Goal: Find specific page/section: Find specific page/section

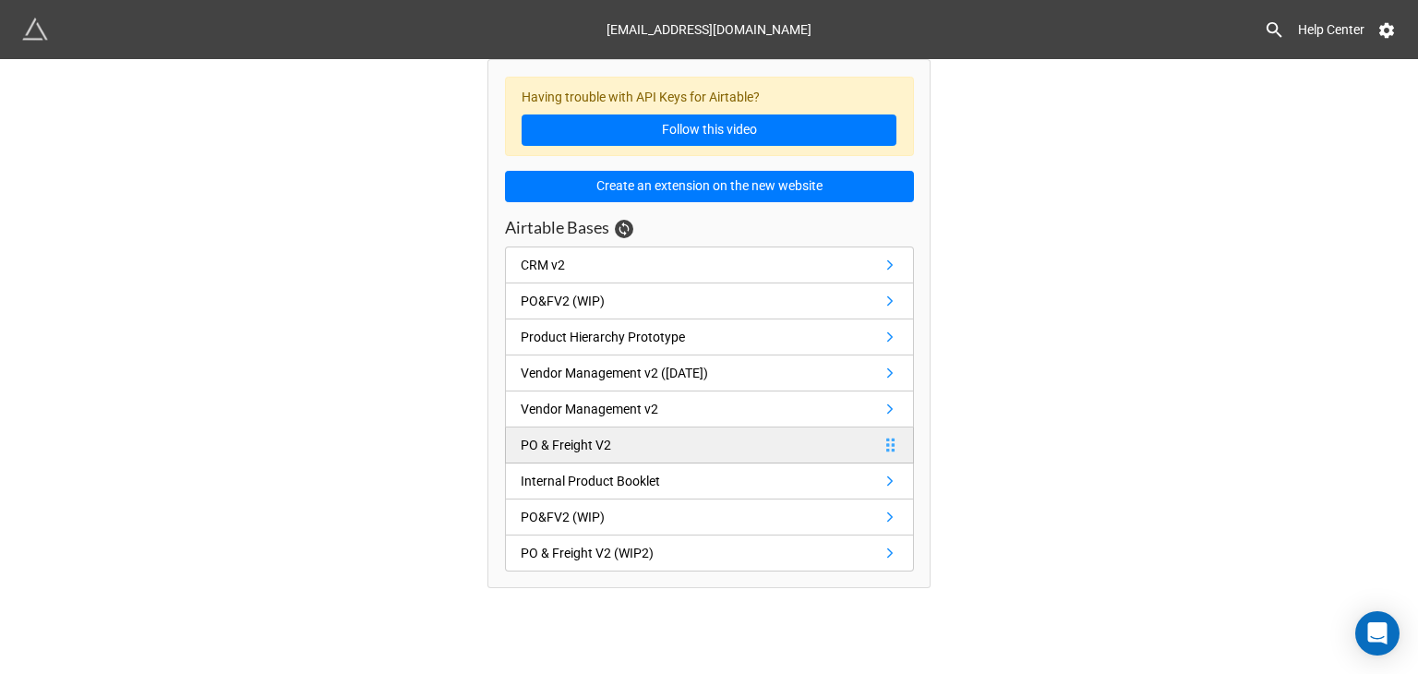
click at [814, 449] on link "PO & Freight V2" at bounding box center [709, 445] width 409 height 36
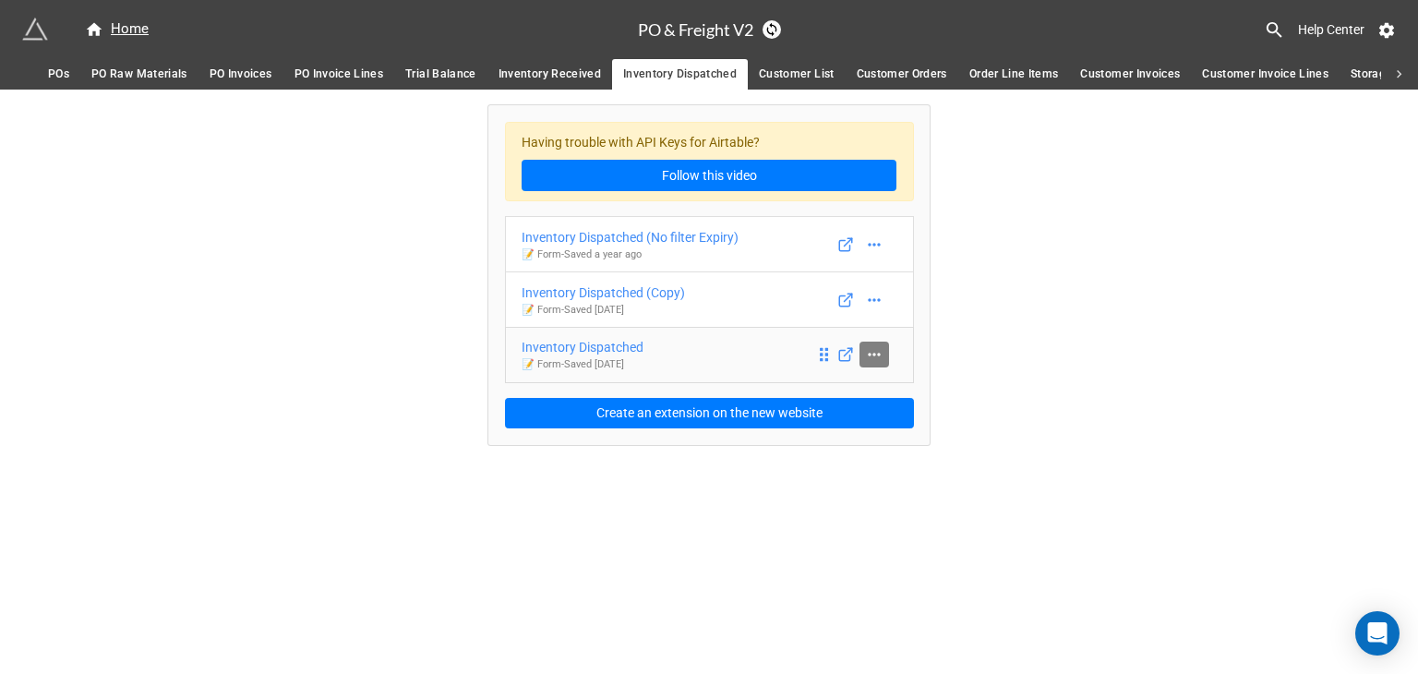
click at [881, 353] on icon at bounding box center [874, 354] width 18 height 18
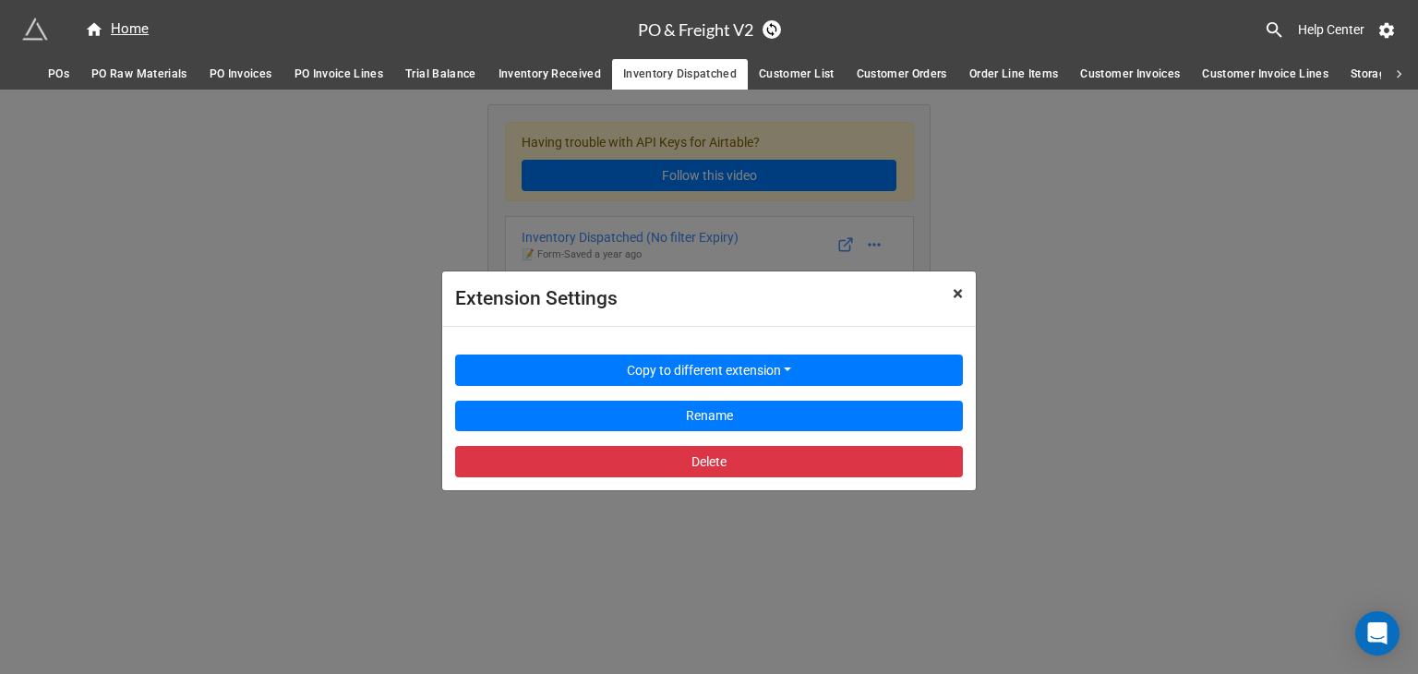
click at [964, 297] on button "× Close" at bounding box center [958, 293] width 36 height 45
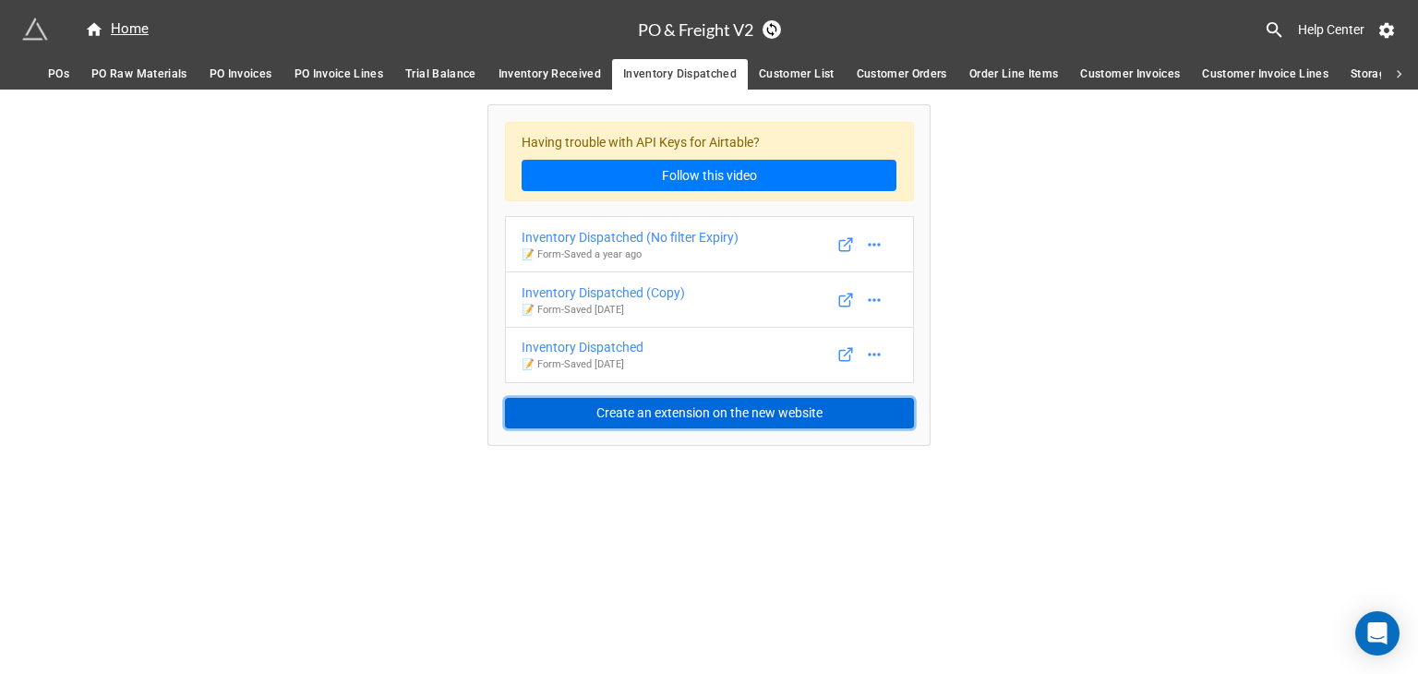
click at [807, 416] on button "Create an extension on the new website" at bounding box center [709, 413] width 409 height 31
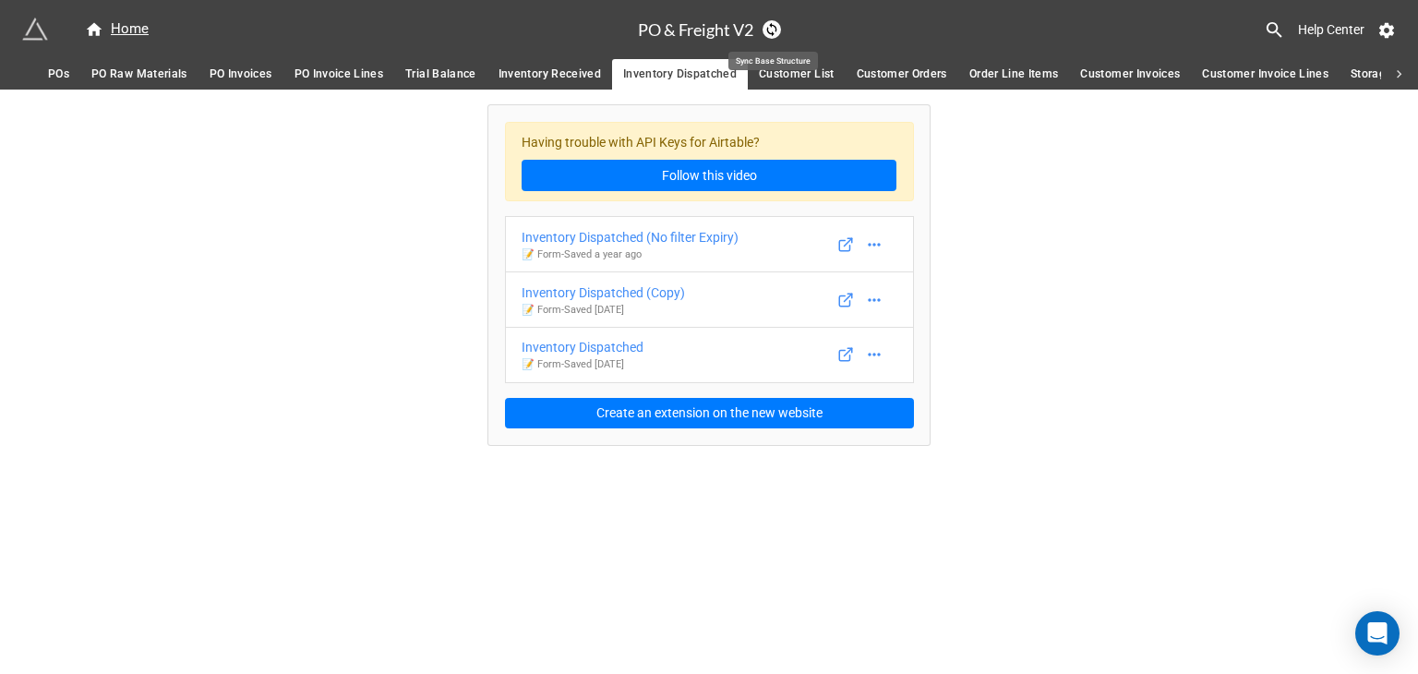
click at [768, 30] on icon at bounding box center [771, 30] width 10 height 14
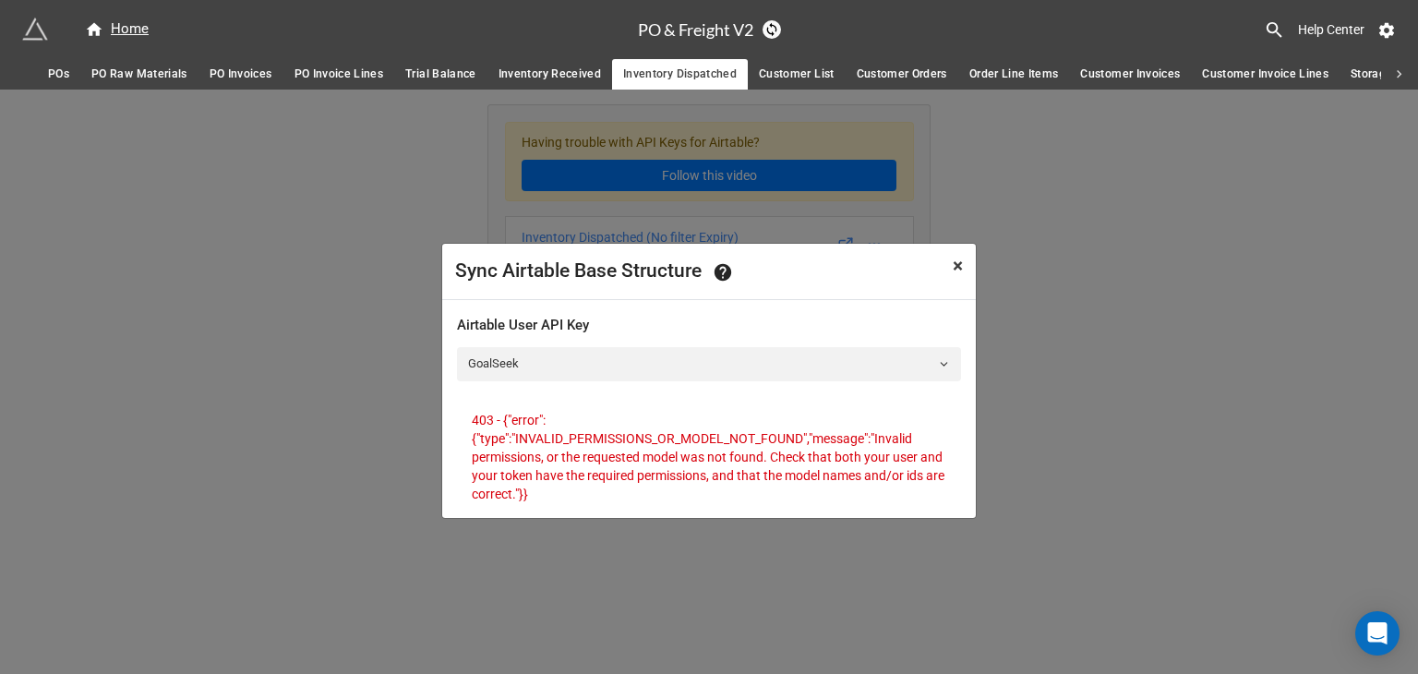
click at [956, 260] on span "×" at bounding box center [957, 266] width 10 height 22
